Goal: Task Accomplishment & Management: Manage account settings

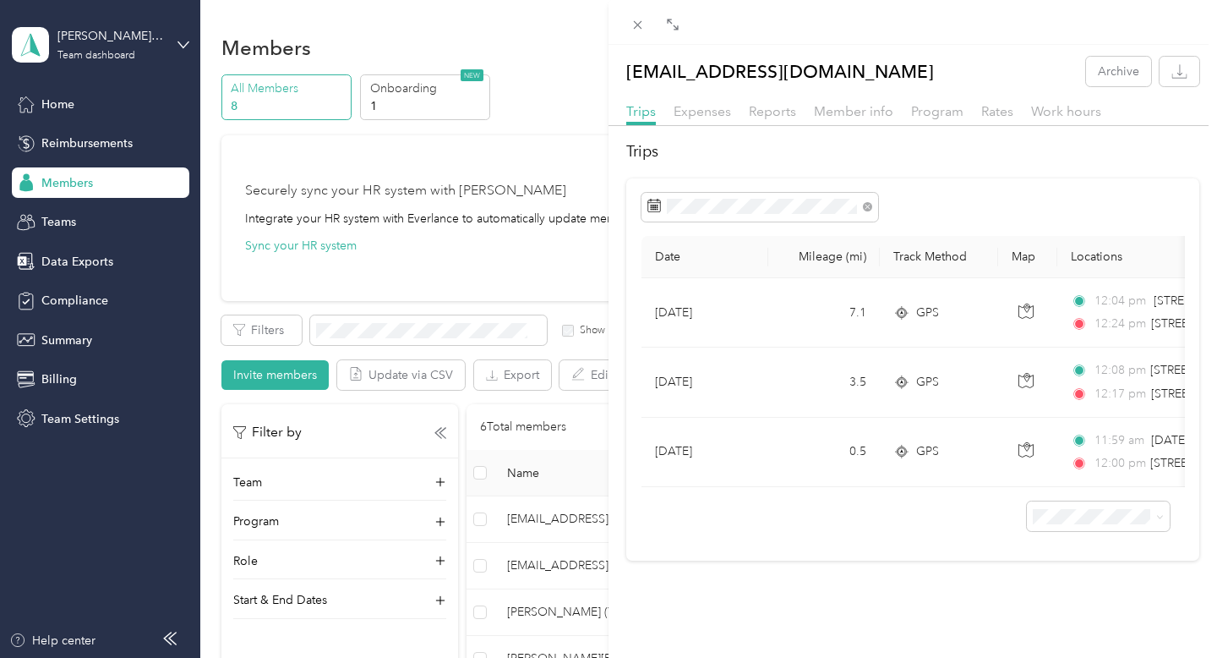
click at [432, 139] on div "[EMAIL_ADDRESS][DOMAIN_NAME] Archive Trips Expenses Reports Member info Program…" at bounding box center [608, 329] width 1217 height 658
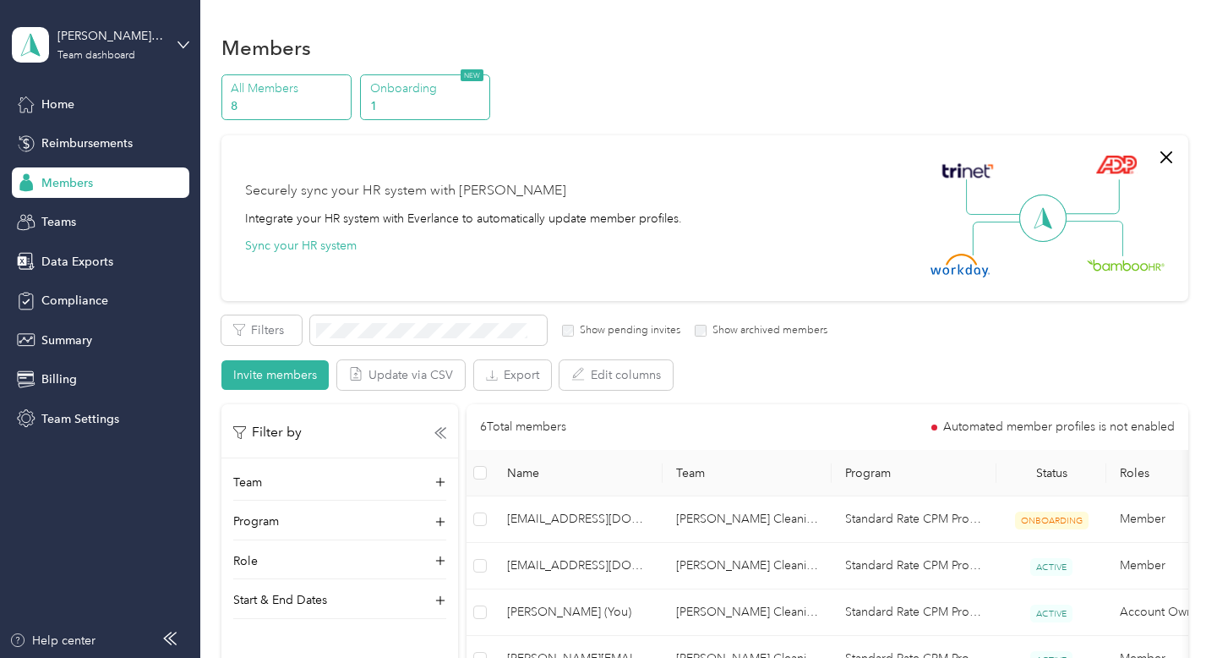
click at [451, 98] on p "1" at bounding box center [427, 106] width 115 height 18
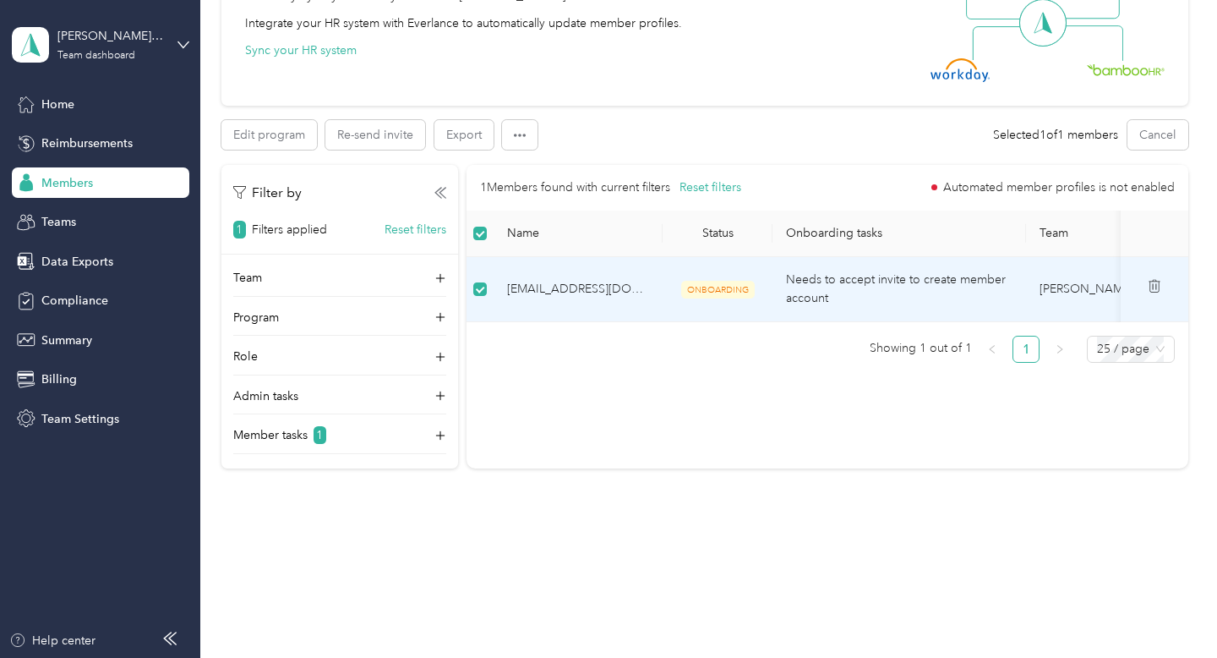
click at [883, 272] on span "Needs to accept invite to create member account" at bounding box center [896, 288] width 220 height 33
click at [357, 150] on div "Edit program Re-send invite Export Selected 1 of 1 members Cancel Filters 1 Re-…" at bounding box center [704, 294] width 967 height 348
click at [367, 141] on button "Re-send invite" at bounding box center [375, 135] width 100 height 30
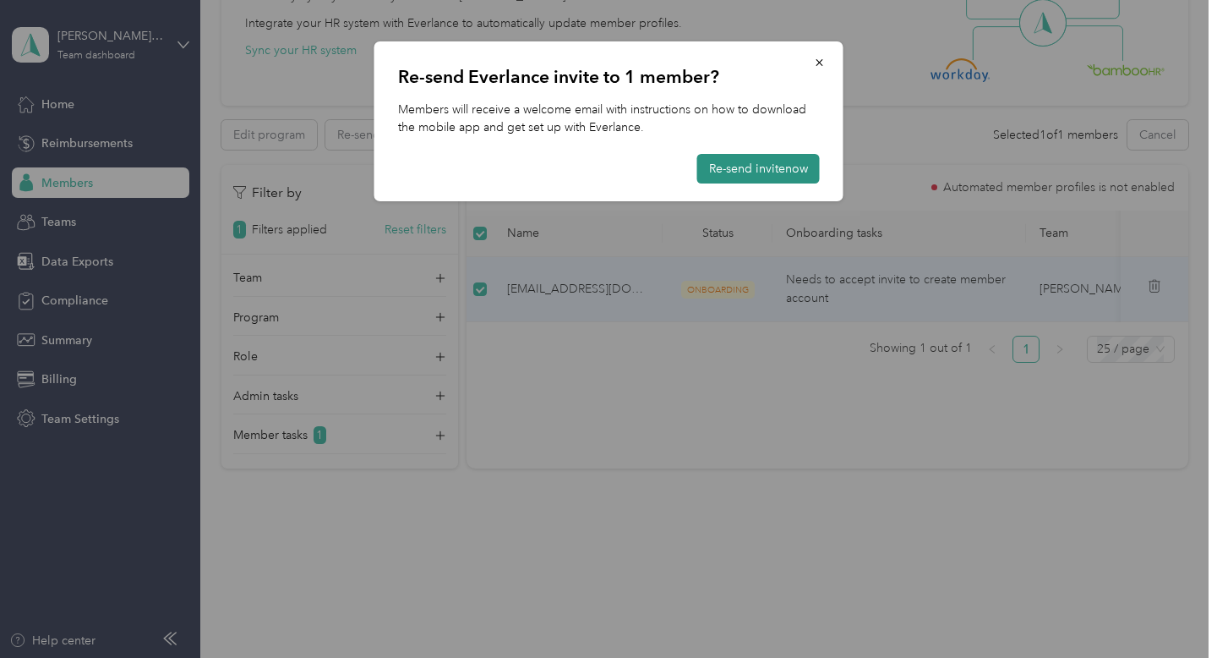
click at [698, 162] on button "Re-send invite now" at bounding box center [758, 169] width 123 height 30
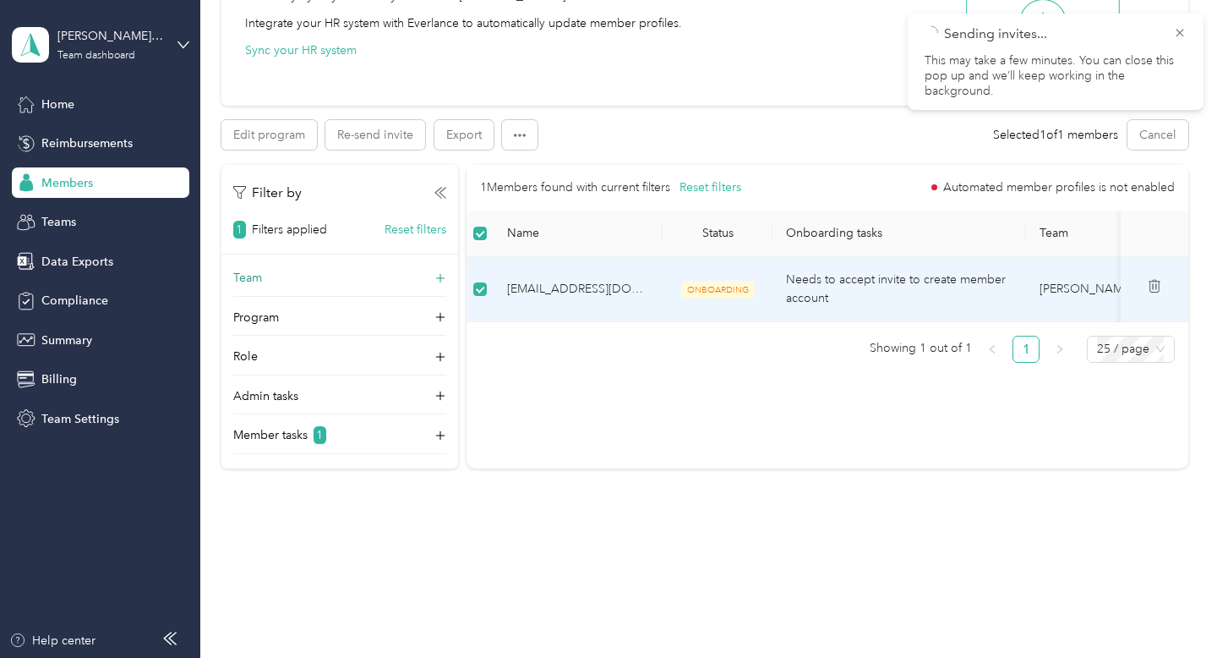
click at [434, 275] on icon at bounding box center [440, 278] width 17 height 17
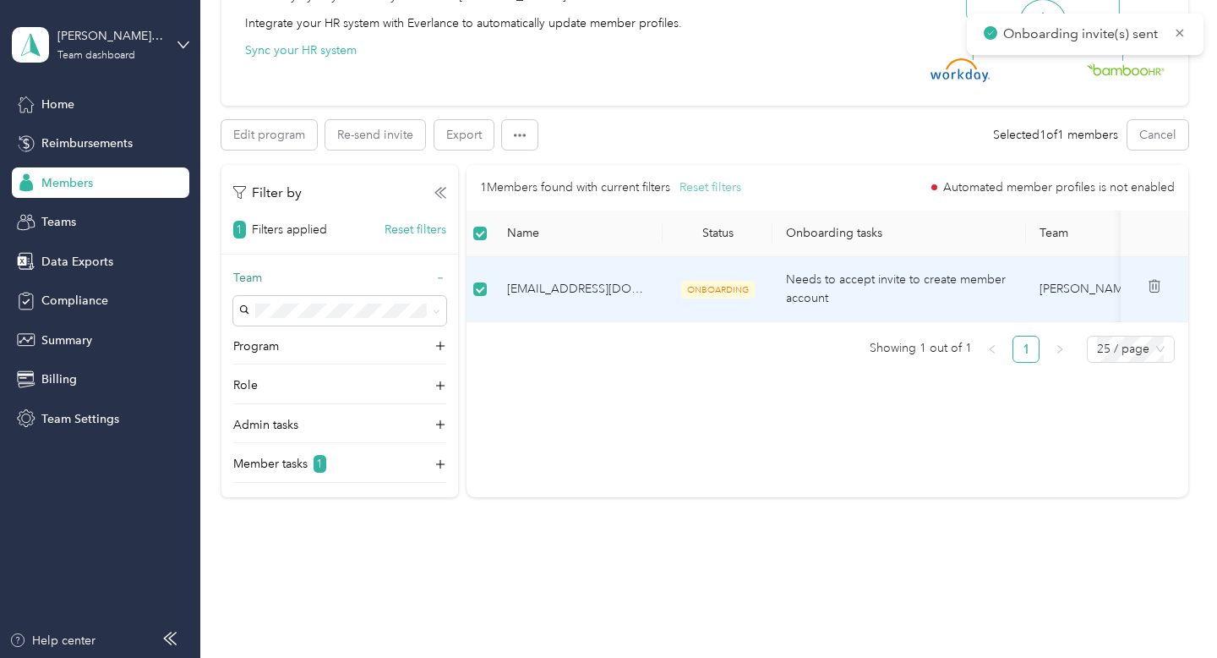
click at [692, 190] on button "Reset filters" at bounding box center [711, 187] width 62 height 19
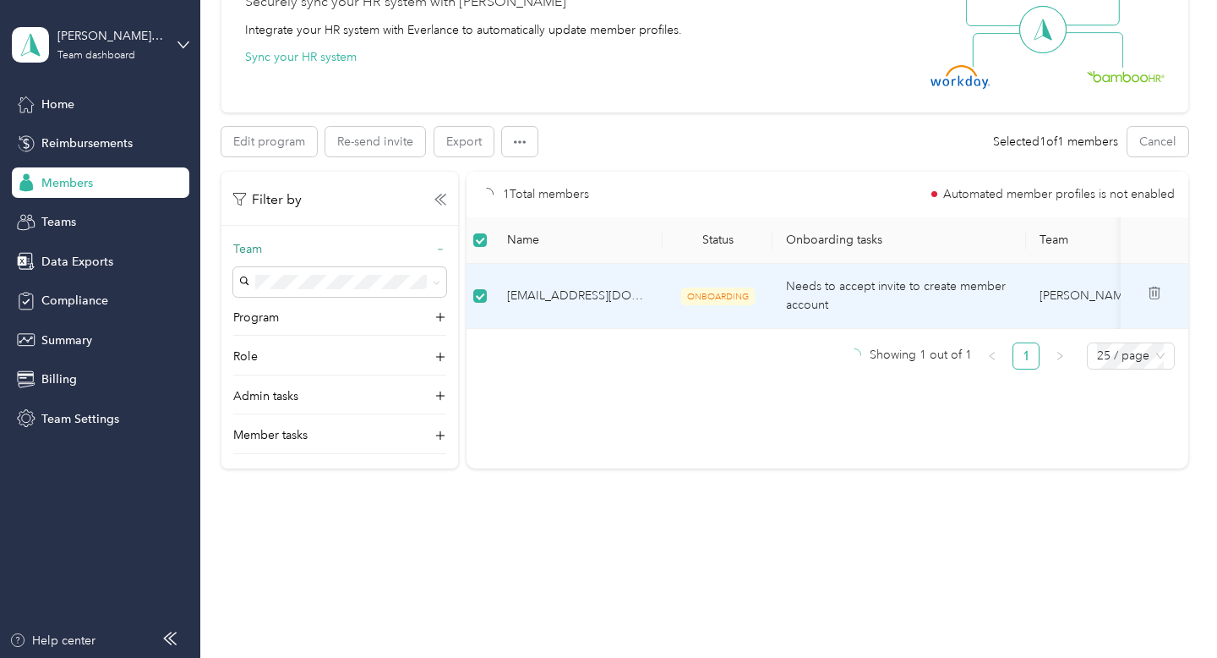
scroll to position [549, 0]
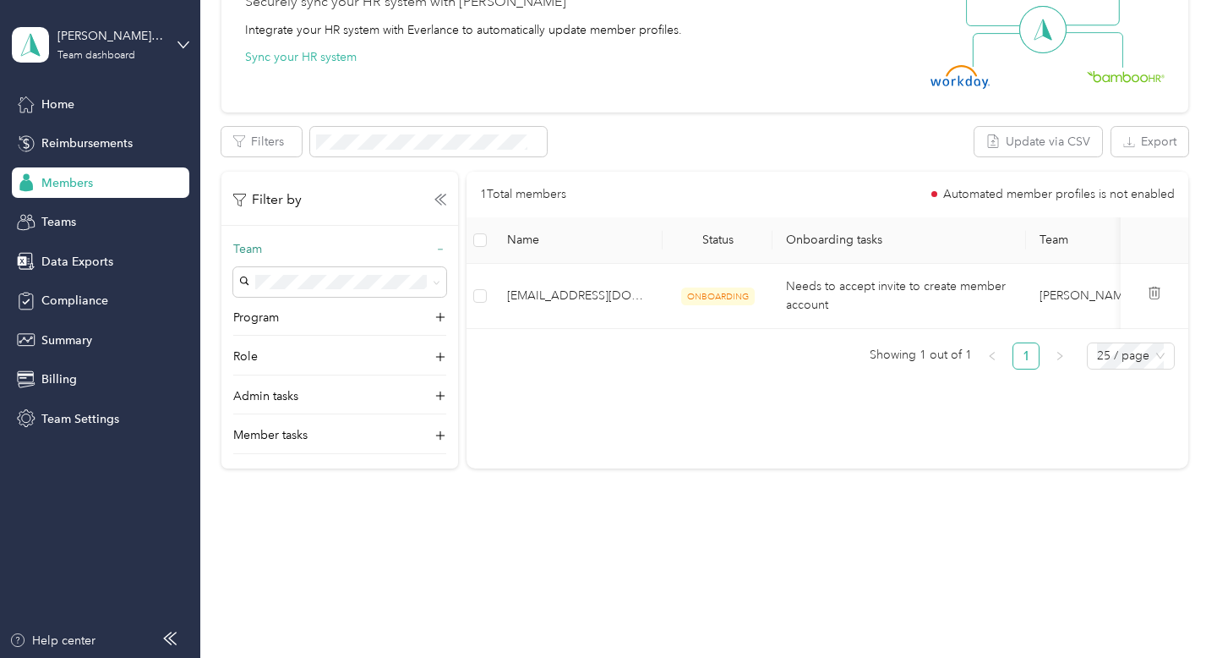
click at [93, 189] on div "Members" at bounding box center [101, 182] width 178 height 30
click at [89, 236] on div "Teams" at bounding box center [101, 222] width 178 height 30
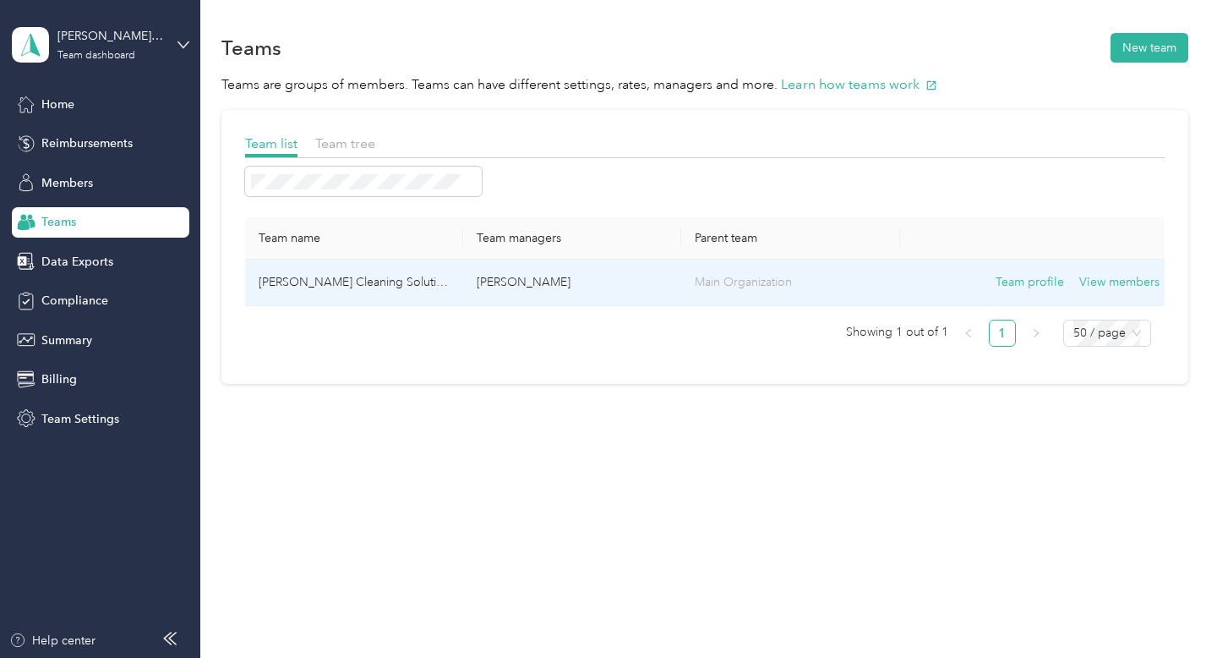
click at [397, 281] on td "[PERSON_NAME] Cleaning Solutions" at bounding box center [354, 283] width 218 height 46
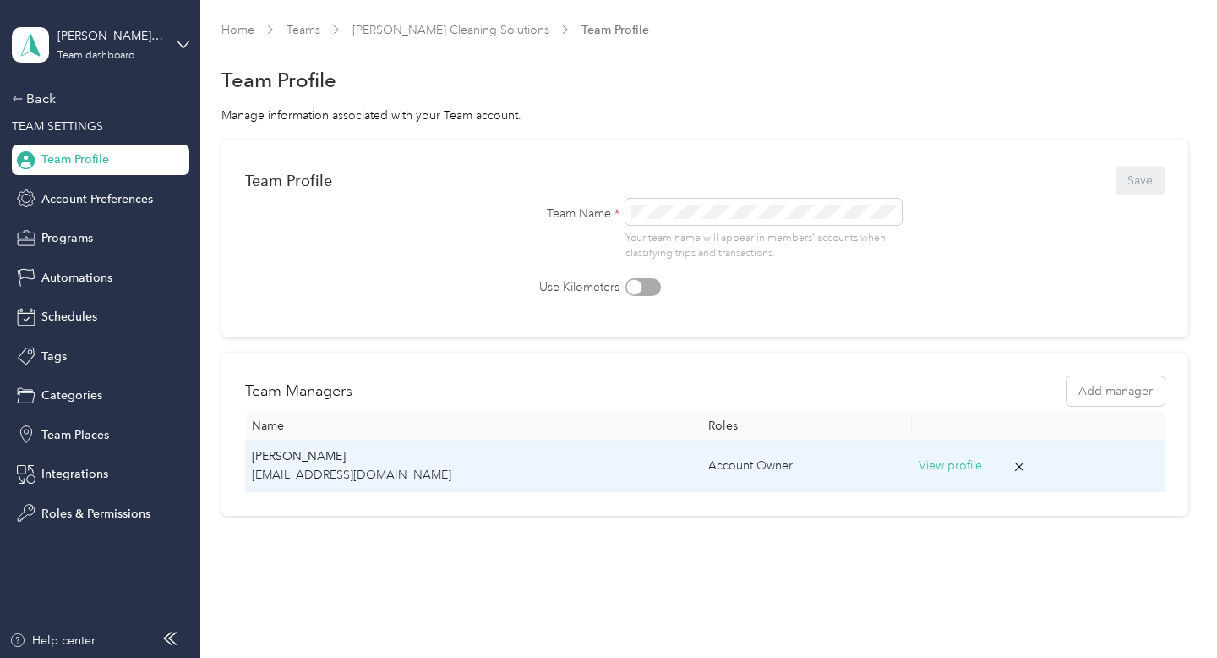
click at [403, 473] on p "[EMAIL_ADDRESS][DOMAIN_NAME]" at bounding box center [473, 475] width 443 height 19
click at [318, 467] on p "[EMAIL_ADDRESS][DOMAIN_NAME]" at bounding box center [473, 475] width 443 height 19
click at [407, 468] on p "[EMAIL_ADDRESS][DOMAIN_NAME]" at bounding box center [473, 475] width 443 height 19
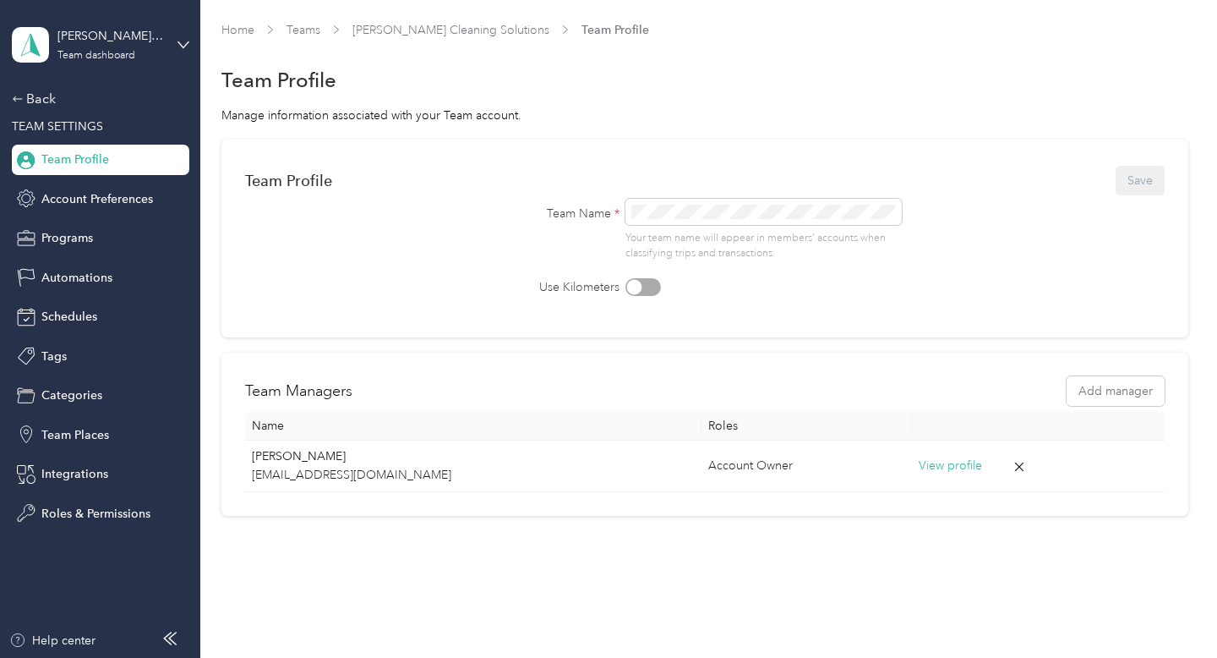
click at [98, 156] on span "Team Profile" at bounding box center [75, 159] width 68 height 18
click at [36, 101] on div "Back" at bounding box center [96, 99] width 169 height 20
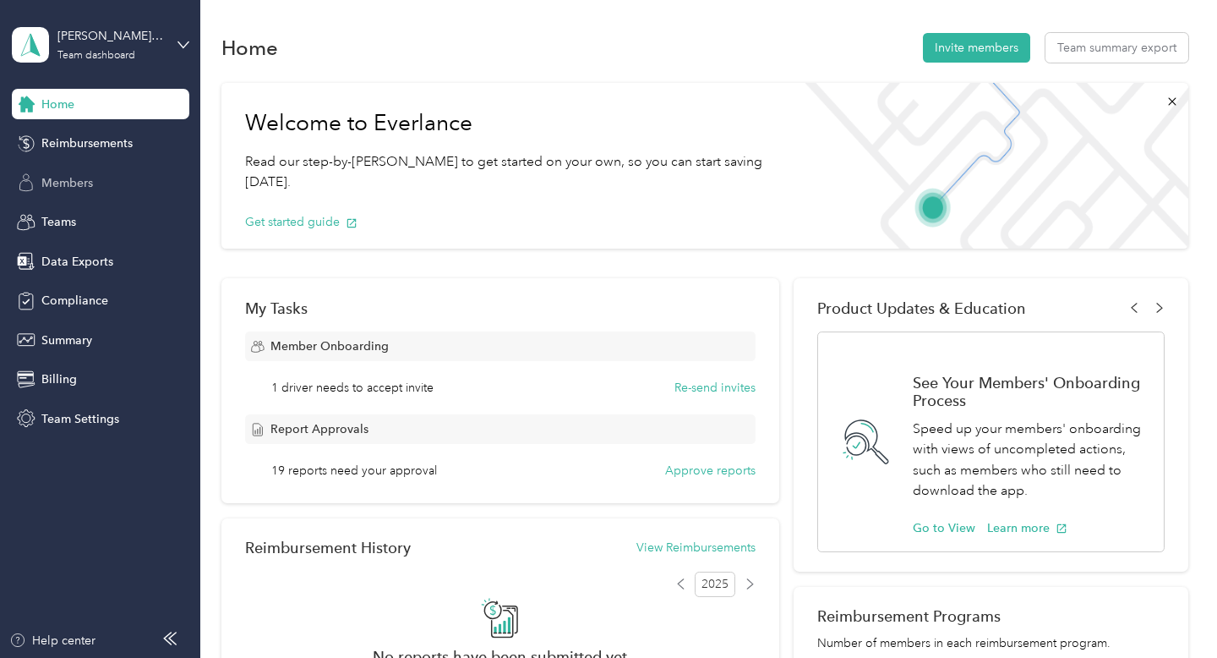
click at [73, 190] on span "Members" at bounding box center [67, 183] width 52 height 18
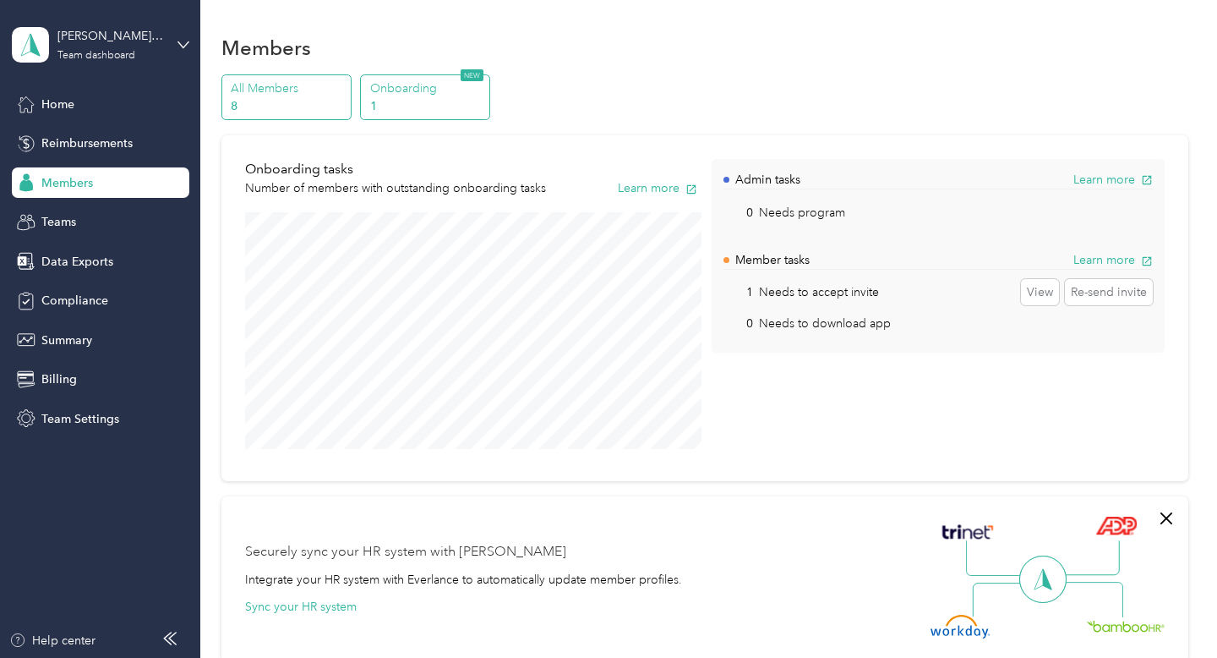
click at [281, 94] on p "All Members" at bounding box center [288, 88] width 115 height 18
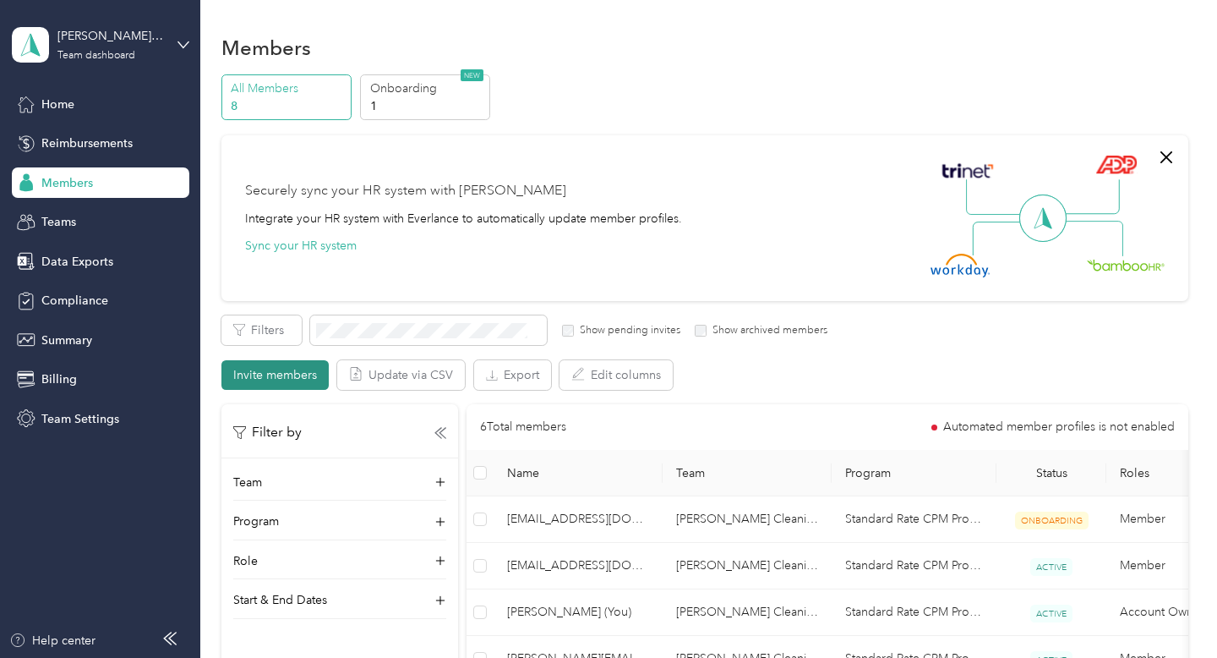
click at [306, 380] on button "Invite members" at bounding box center [274, 375] width 107 height 30
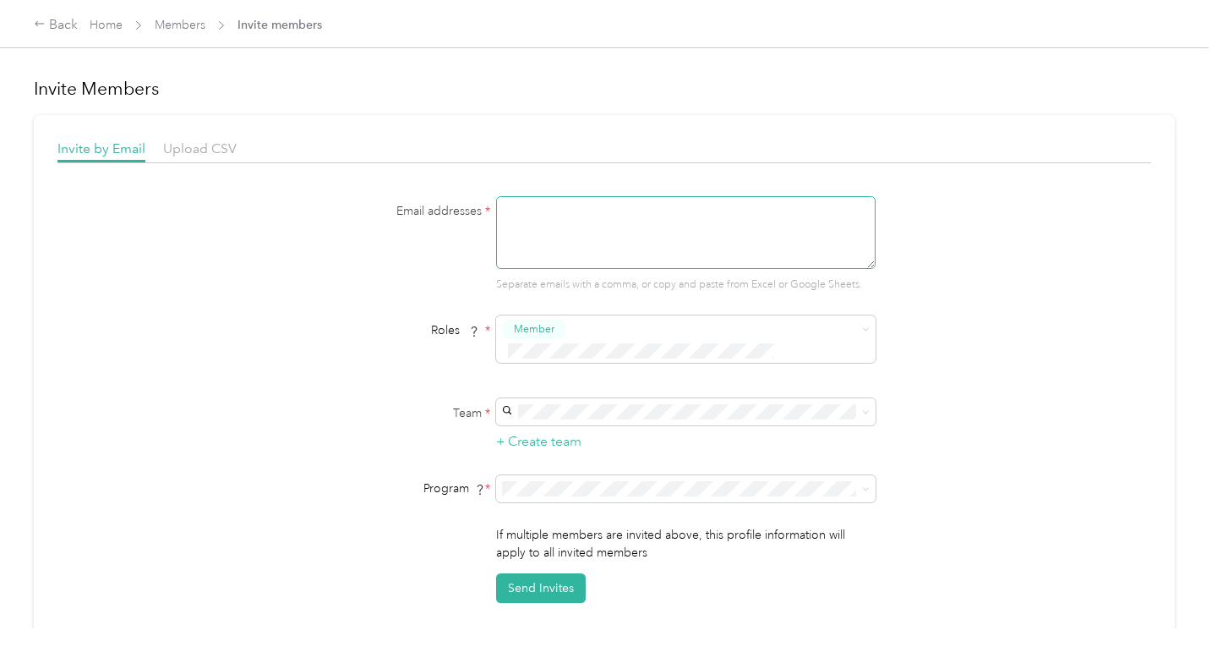
click at [597, 246] on textarea at bounding box center [686, 232] width 380 height 73
click at [575, 208] on textarea "amyleigh88#[DOMAIN_NAME]" at bounding box center [686, 232] width 380 height 73
type textarea "[EMAIL_ADDRESS][DOMAIN_NAME]"
click at [537, 573] on button "Send Invites" at bounding box center [541, 588] width 90 height 30
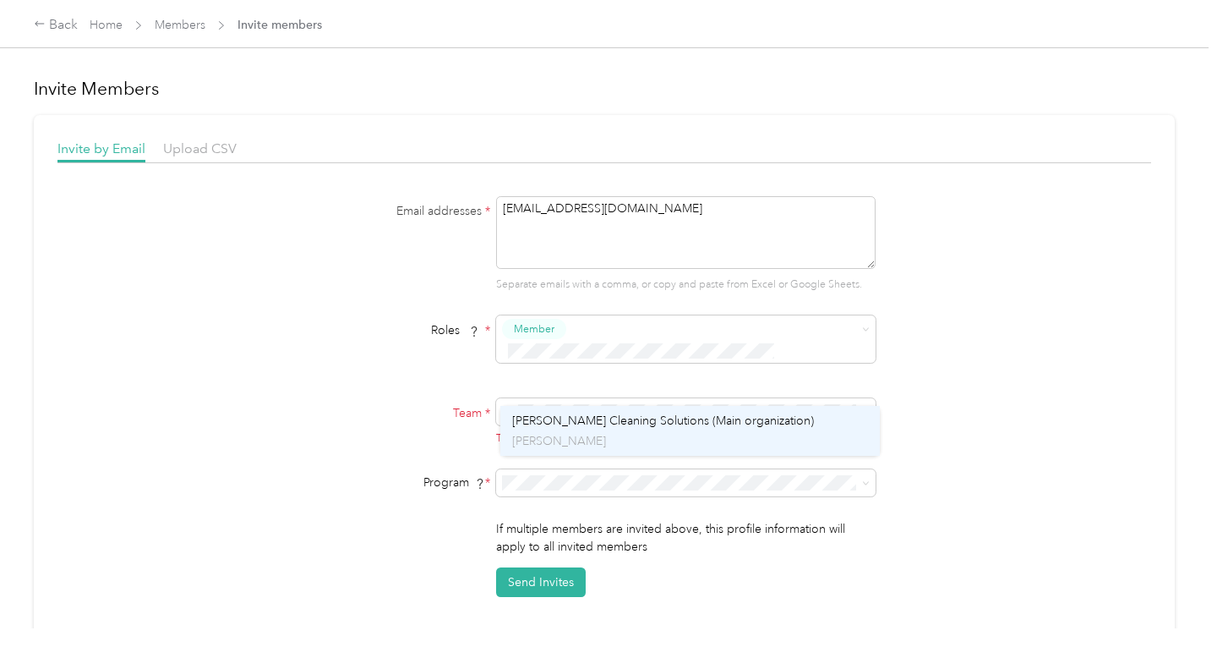
click at [595, 419] on span "[PERSON_NAME] Cleaning Solutions (Main organization)" at bounding box center [663, 420] width 302 height 14
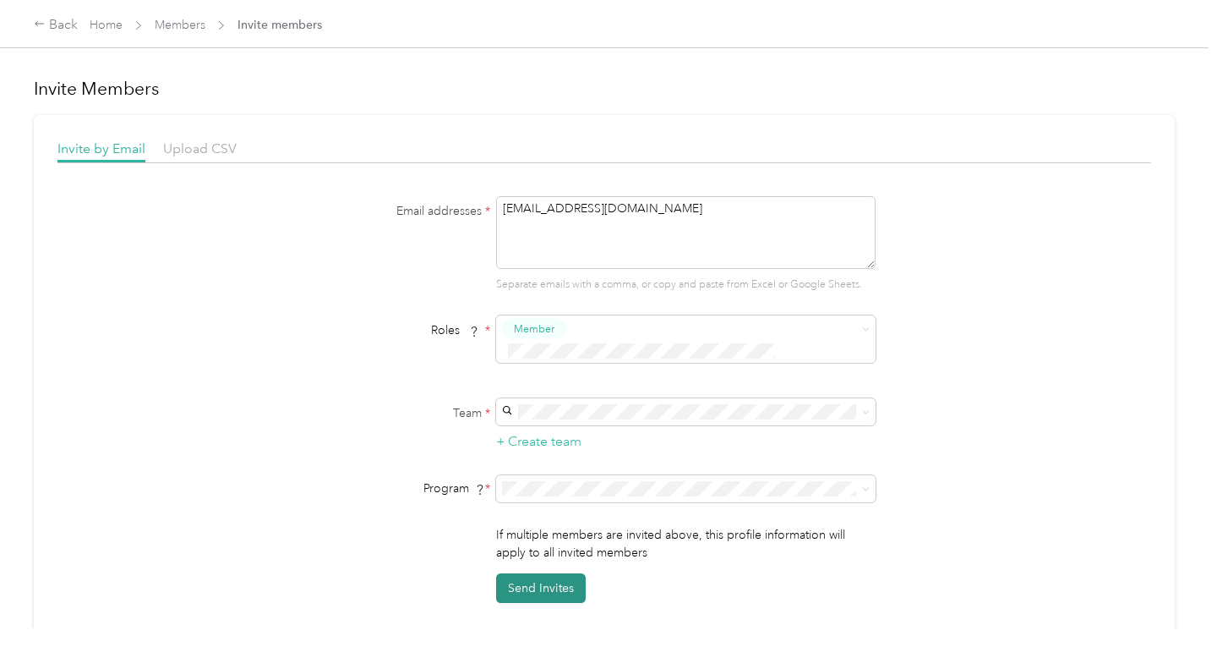
click at [553, 573] on button "Send Invites" at bounding box center [541, 588] width 90 height 30
